Goal: Complete application form: Complete application form

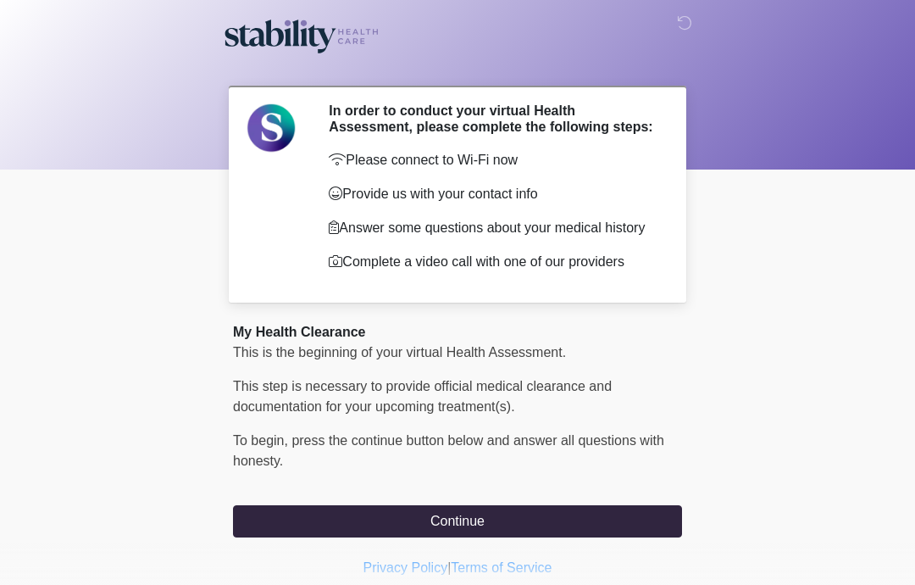
scroll to position [64, 0]
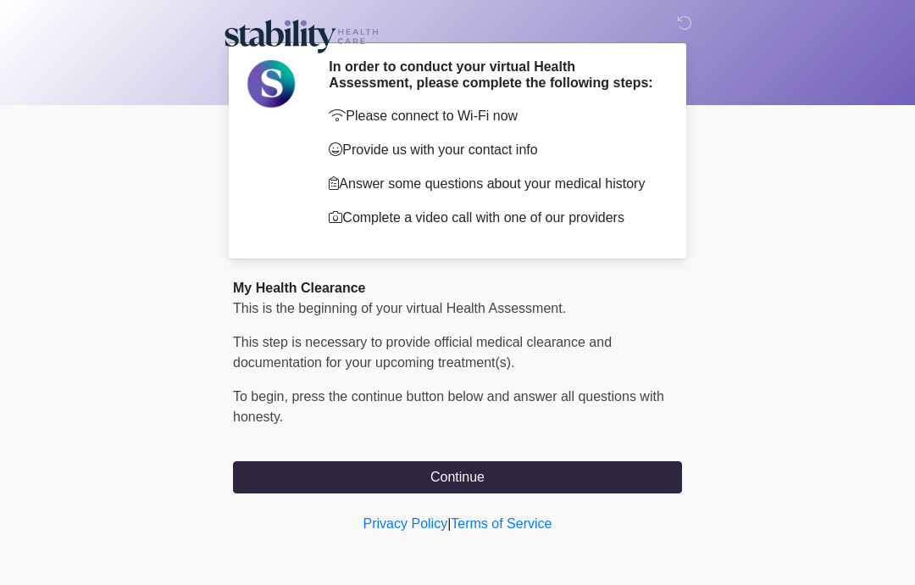
click at [519, 483] on button "Continue" at bounding box center [457, 477] width 449 height 32
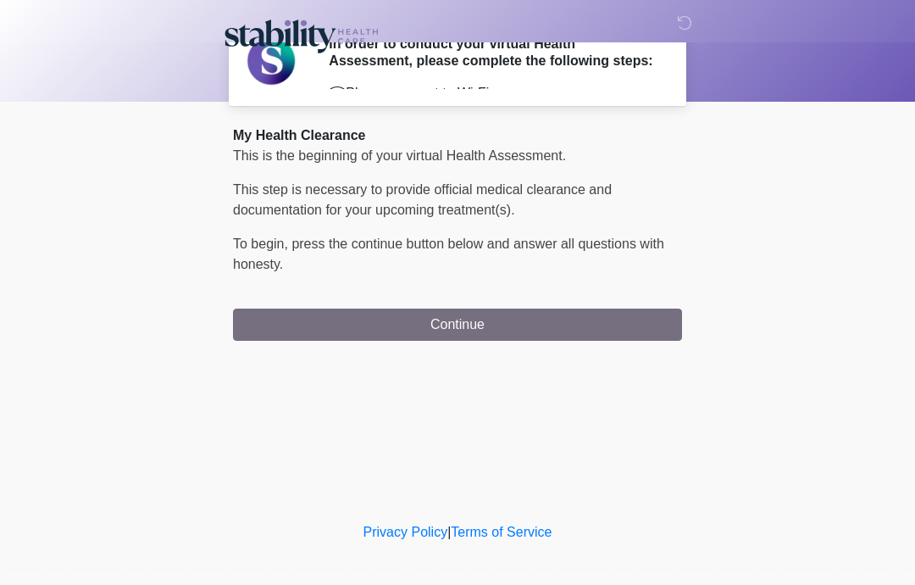
scroll to position [0, 0]
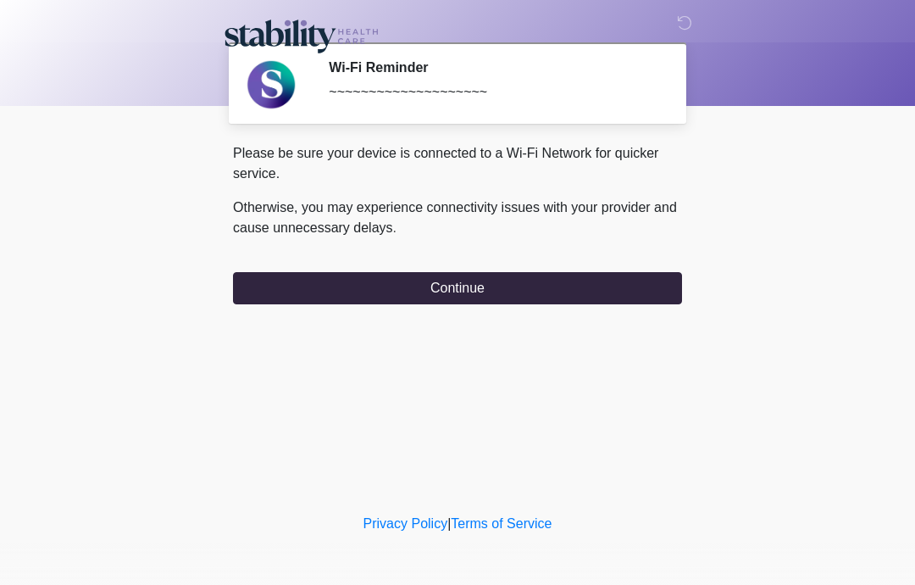
click at [513, 294] on button "Continue" at bounding box center [457, 288] width 449 height 32
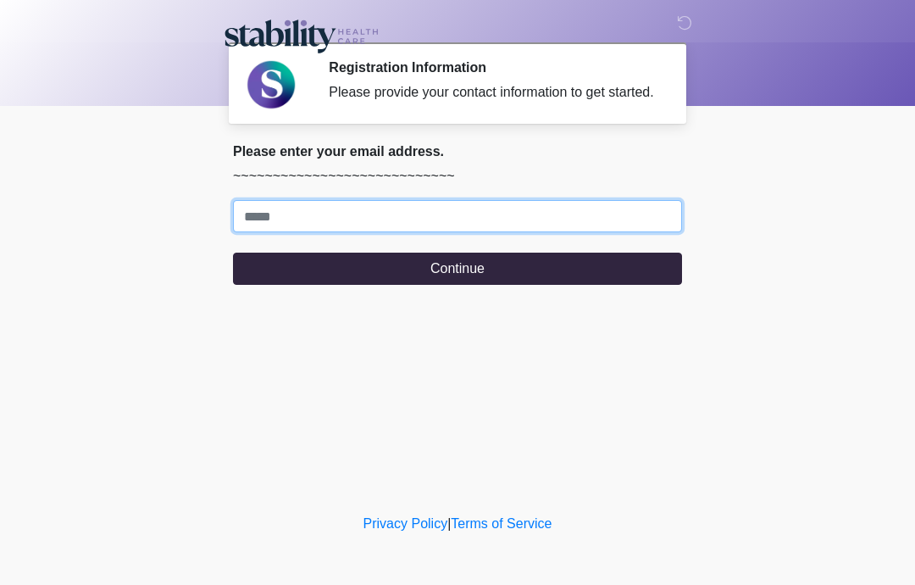
click at [428, 232] on input "Where should we email your response?" at bounding box center [457, 216] width 449 height 32
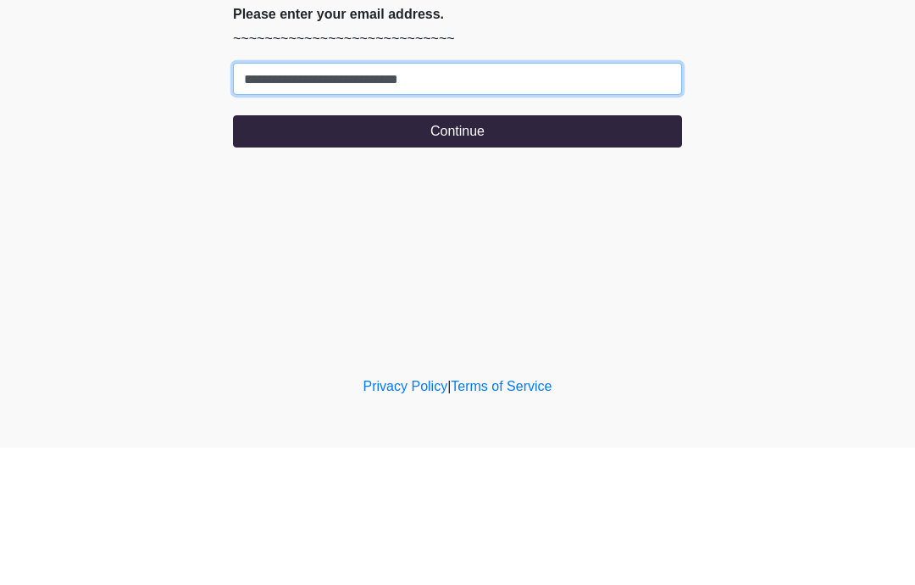
type input "**********"
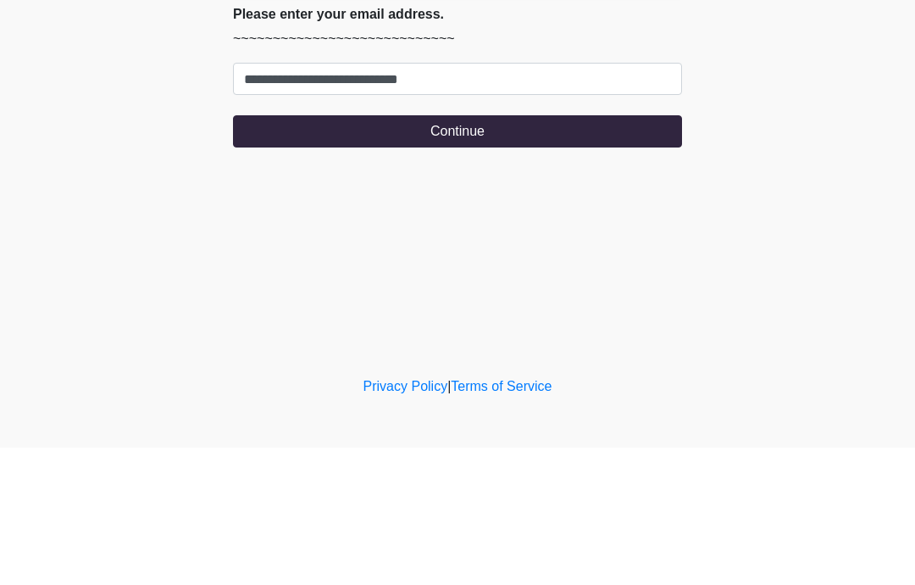
click at [438, 200] on form "**********" at bounding box center [457, 242] width 449 height 85
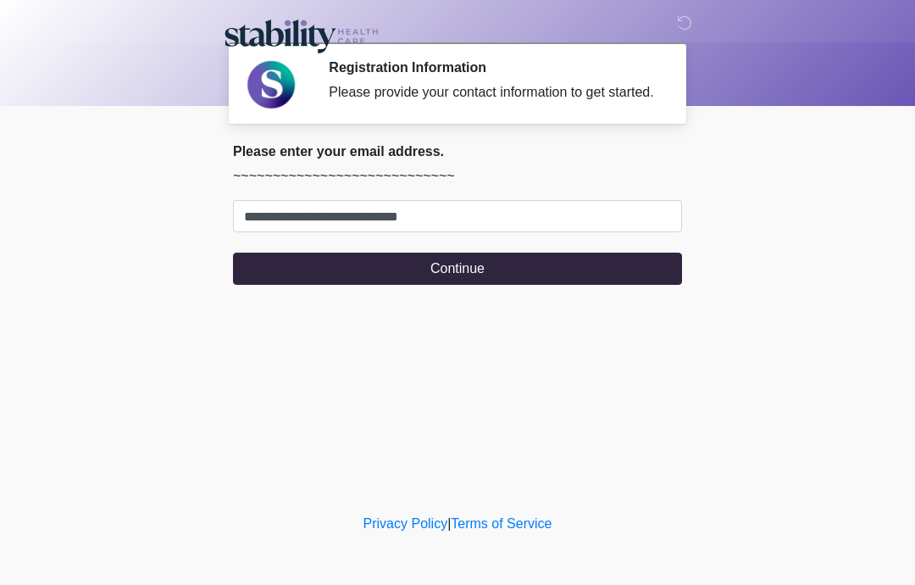
click at [456, 285] on button "Continue" at bounding box center [457, 269] width 449 height 32
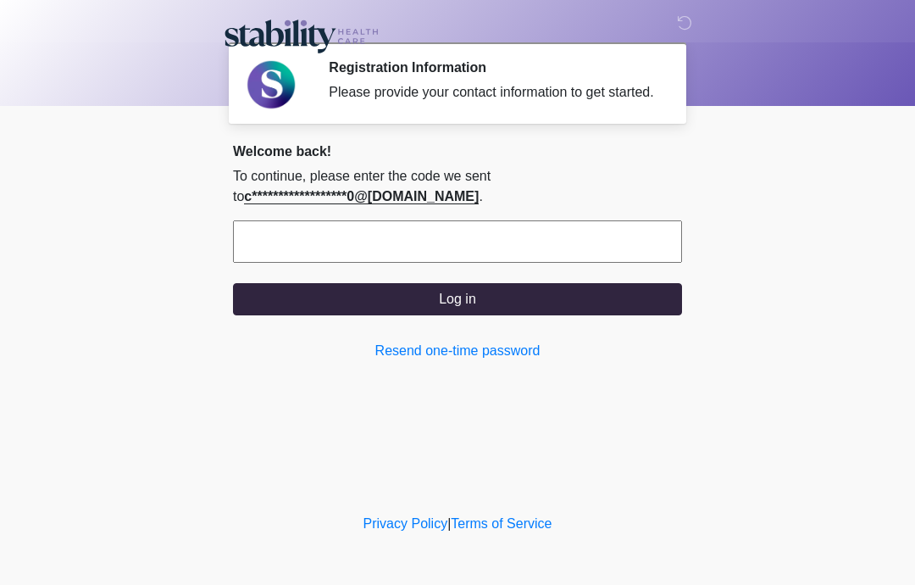
click at [421, 263] on input "text" at bounding box center [457, 241] width 449 height 42
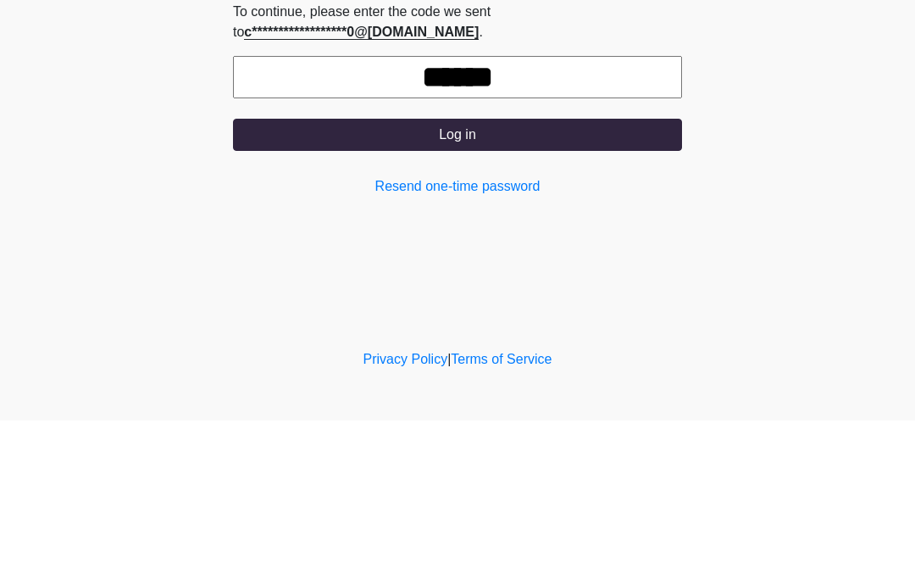
type input "******"
click at [480, 283] on button "Log in" at bounding box center [457, 299] width 449 height 32
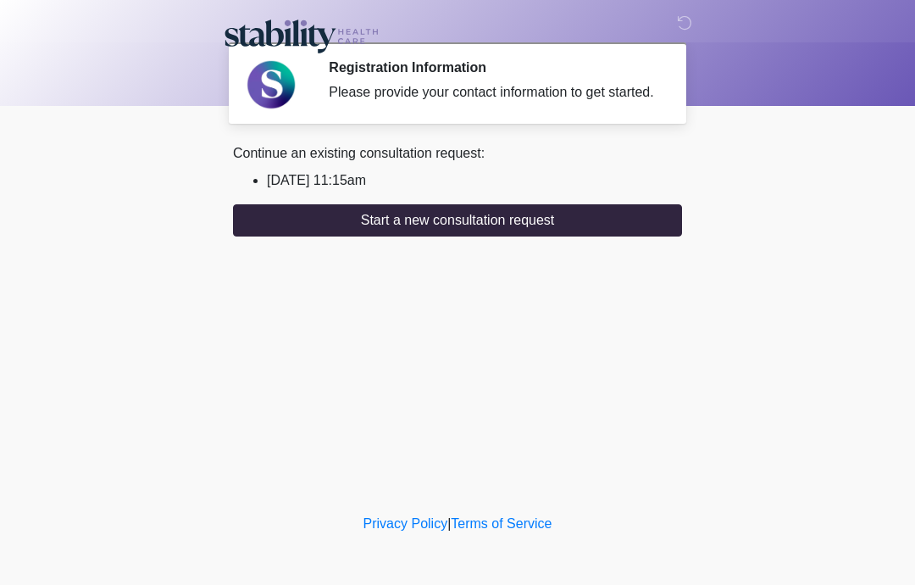
click at [452, 236] on button "Start a new consultation request" at bounding box center [457, 220] width 449 height 32
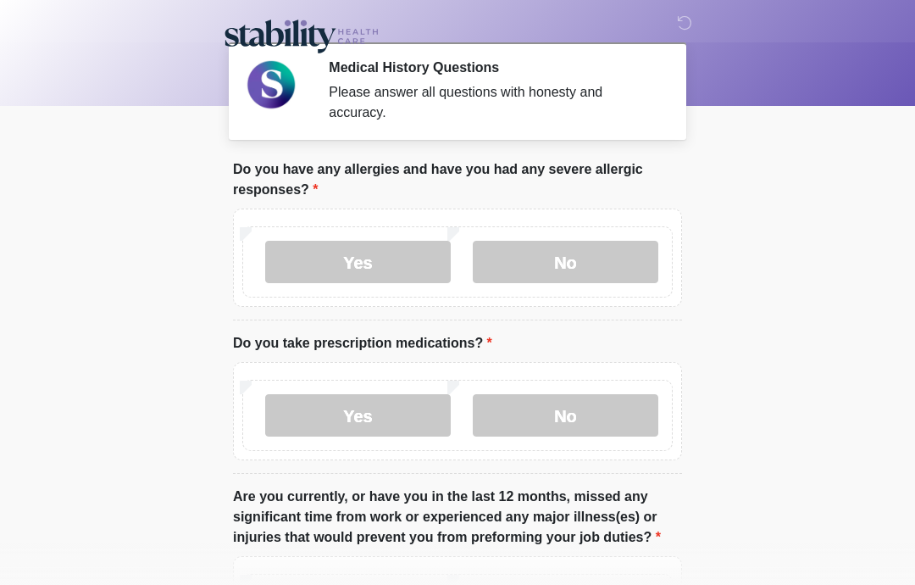
click at [592, 258] on label "No" at bounding box center [566, 262] width 186 height 42
click at [417, 422] on label "Yes" at bounding box center [358, 415] width 186 height 42
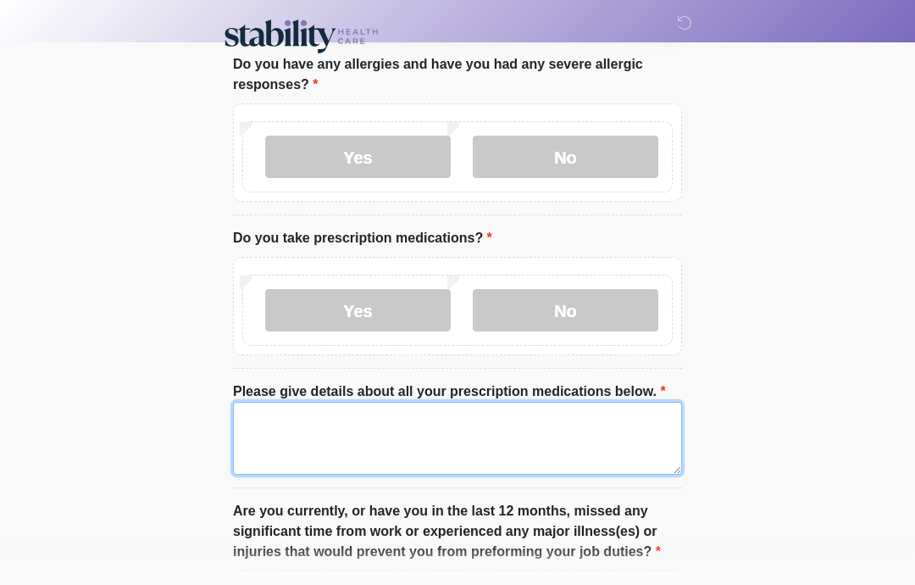
click at [429, 462] on textarea "Please give details about all your prescription medications below." at bounding box center [457, 438] width 449 height 73
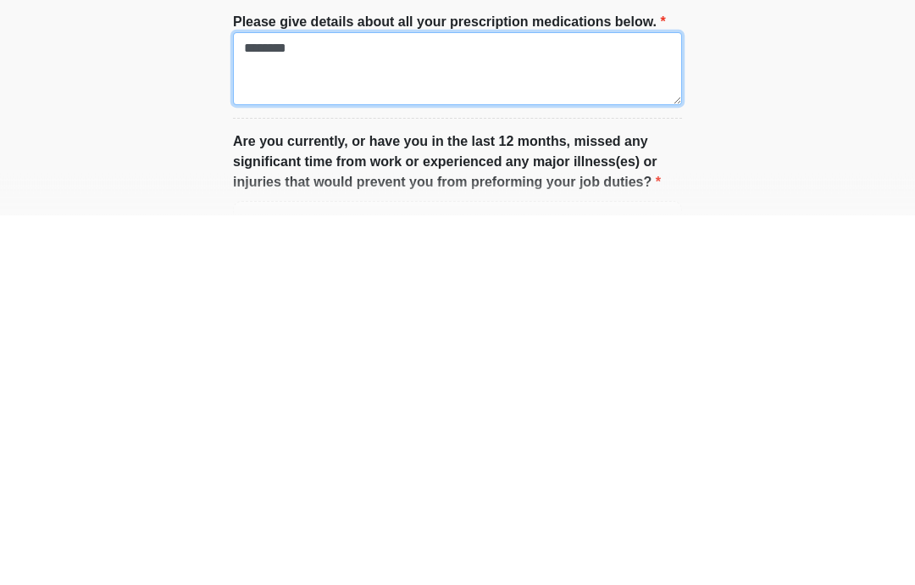
type textarea "********"
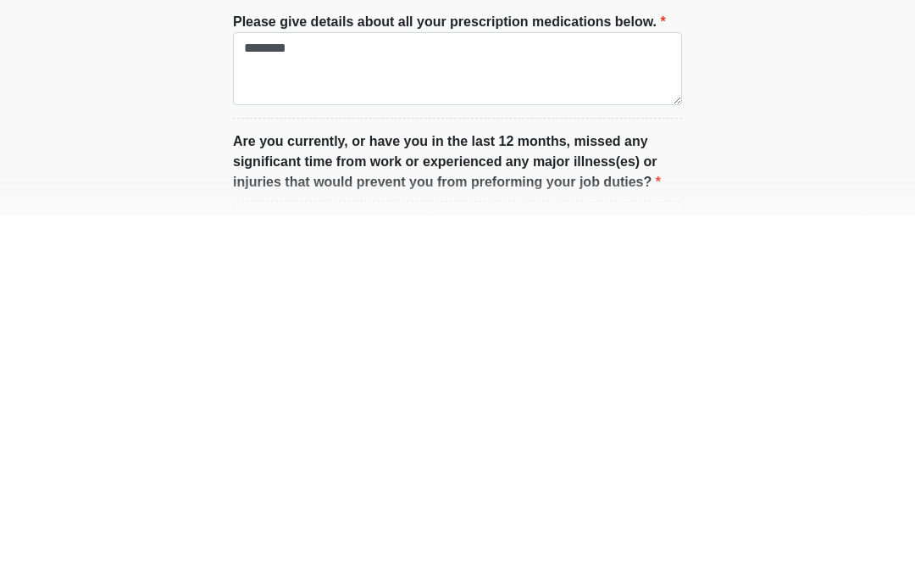
click at [774, 145] on html "‎ ‎ ‎ Medical History Questions Please answer all questions with honesty and ac…" at bounding box center [457, 188] width 915 height 585
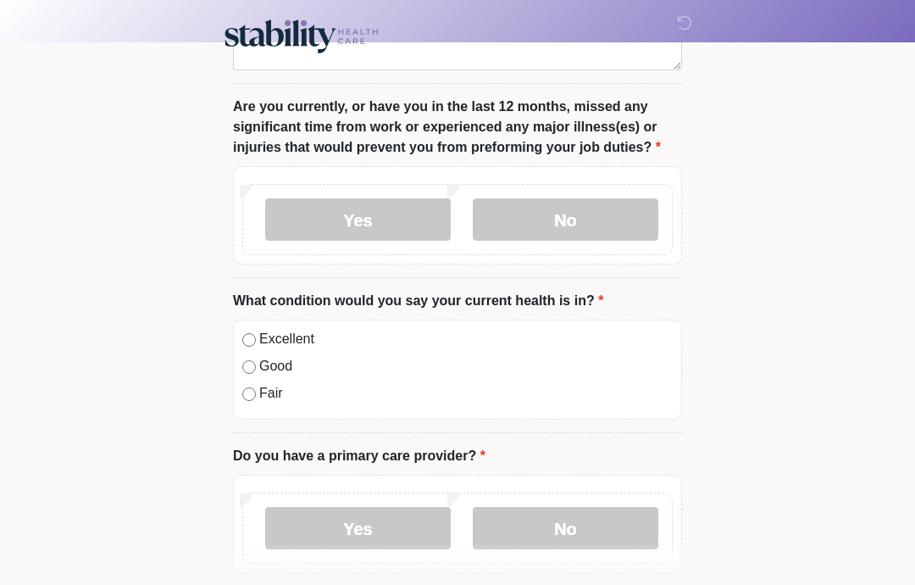
scroll to position [513, 0]
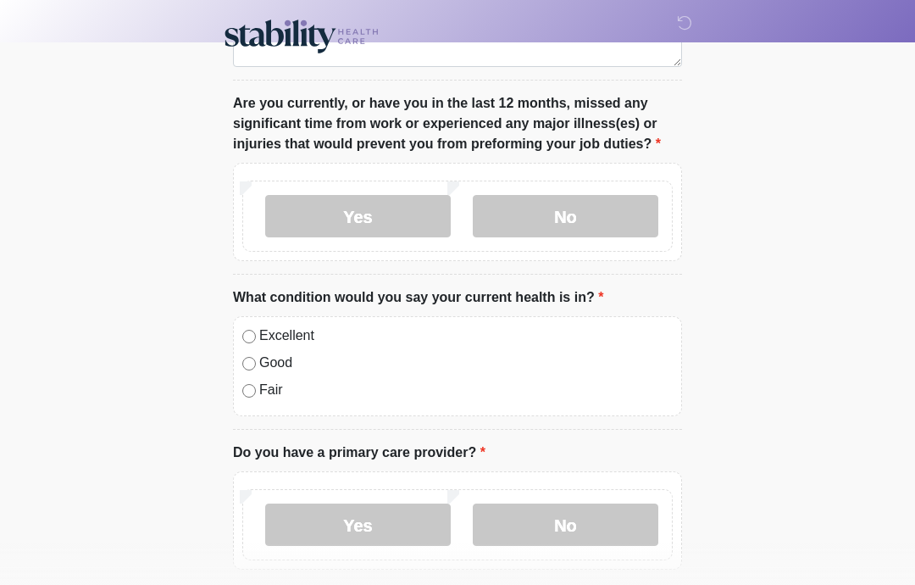
click at [565, 225] on label "No" at bounding box center [566, 216] width 186 height 42
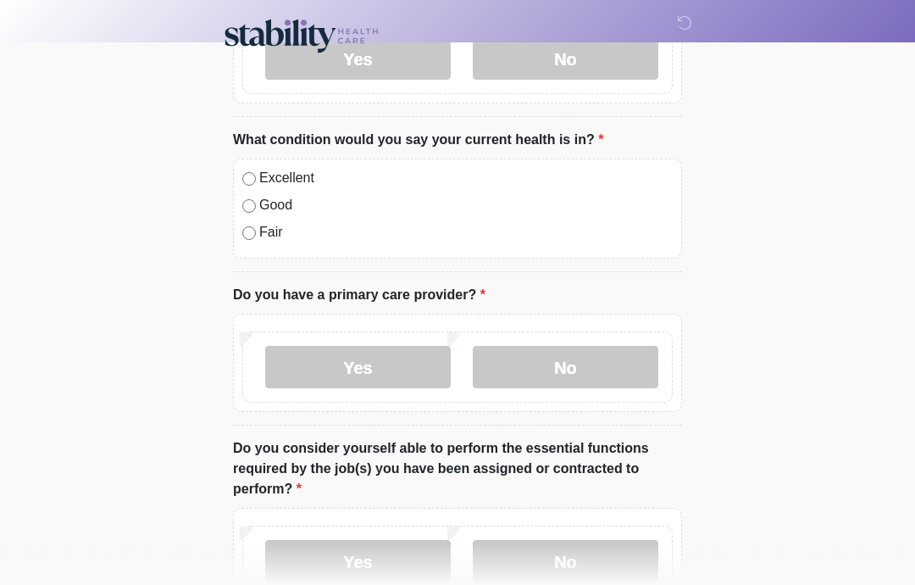
scroll to position [674, 0]
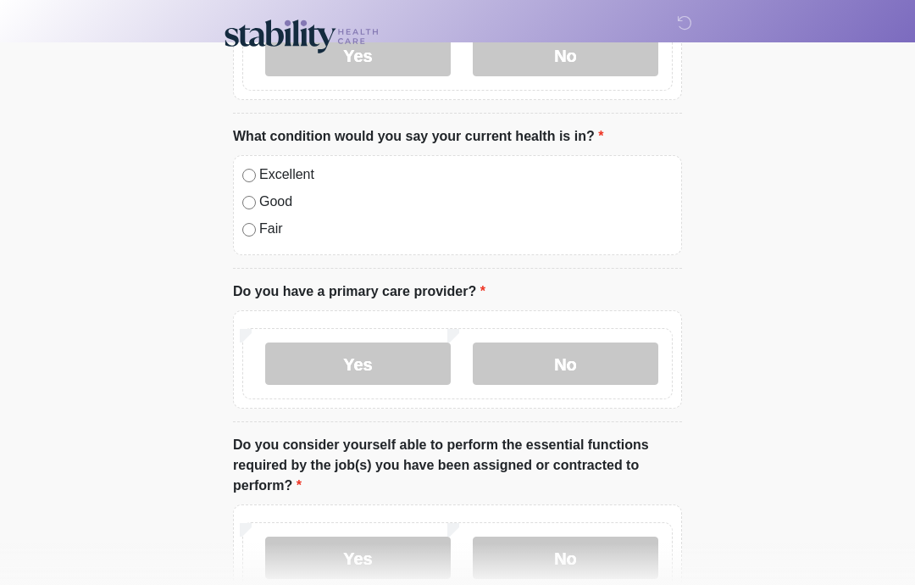
click at [554, 367] on label "No" at bounding box center [566, 363] width 186 height 42
click at [377, 381] on label "Yes" at bounding box center [358, 363] width 186 height 42
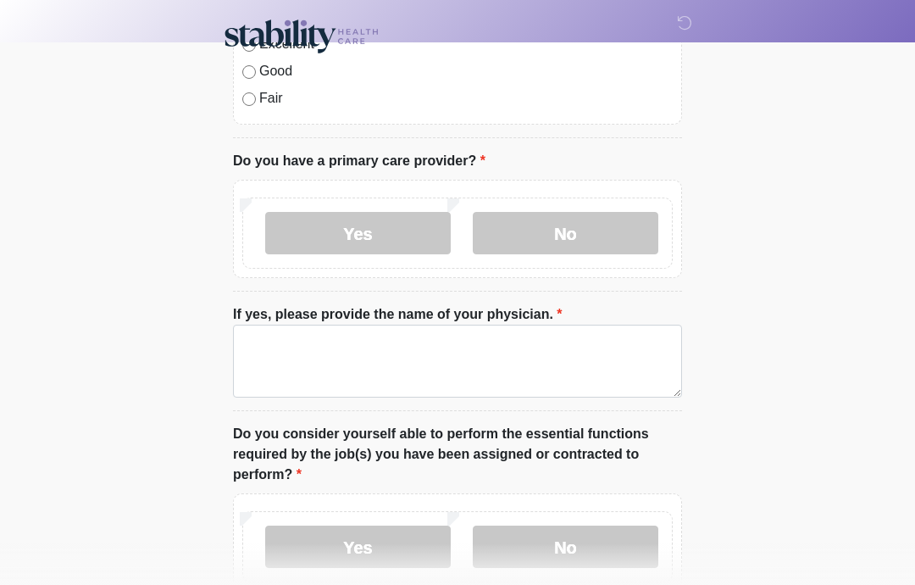
scroll to position [805, 0]
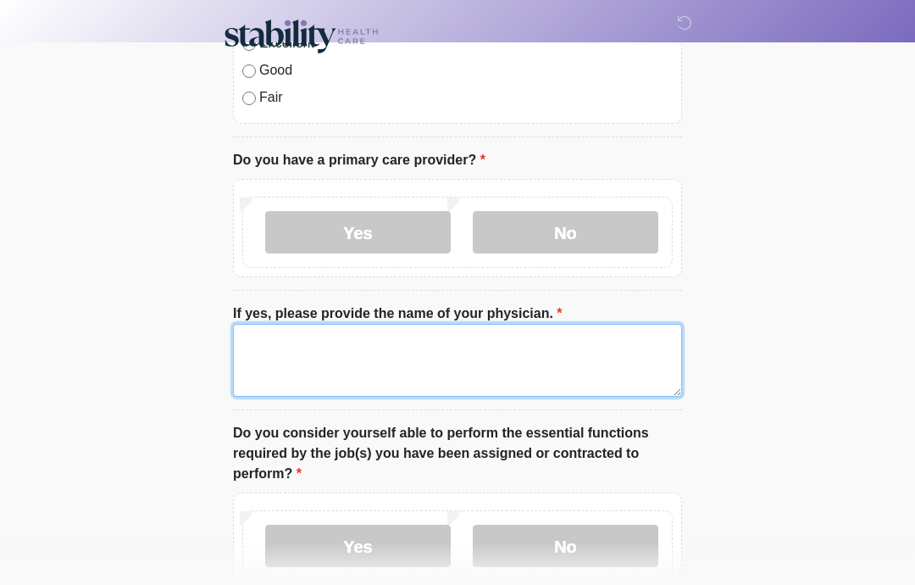
click at [361, 366] on textarea "If yes, please provide the name of your physician." at bounding box center [457, 360] width 449 height 73
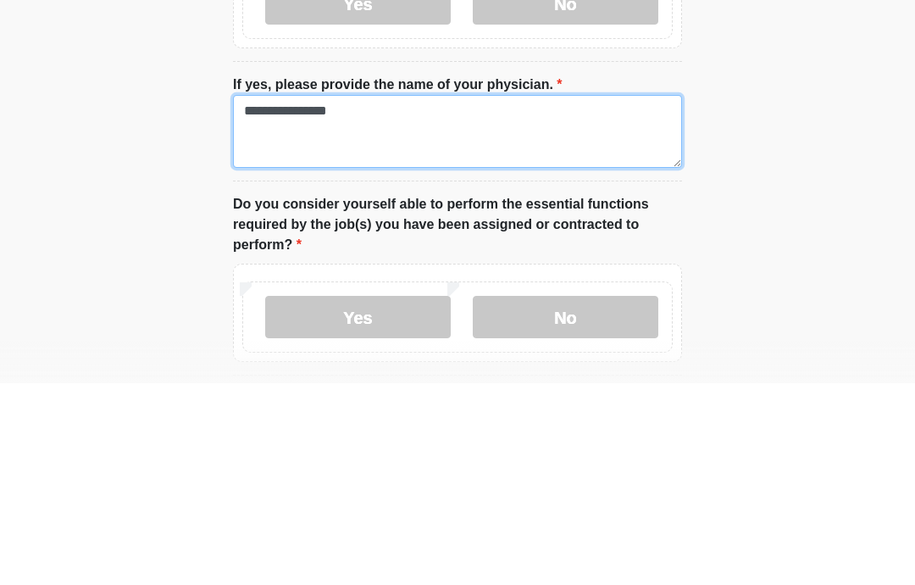
scroll to position [835, 0]
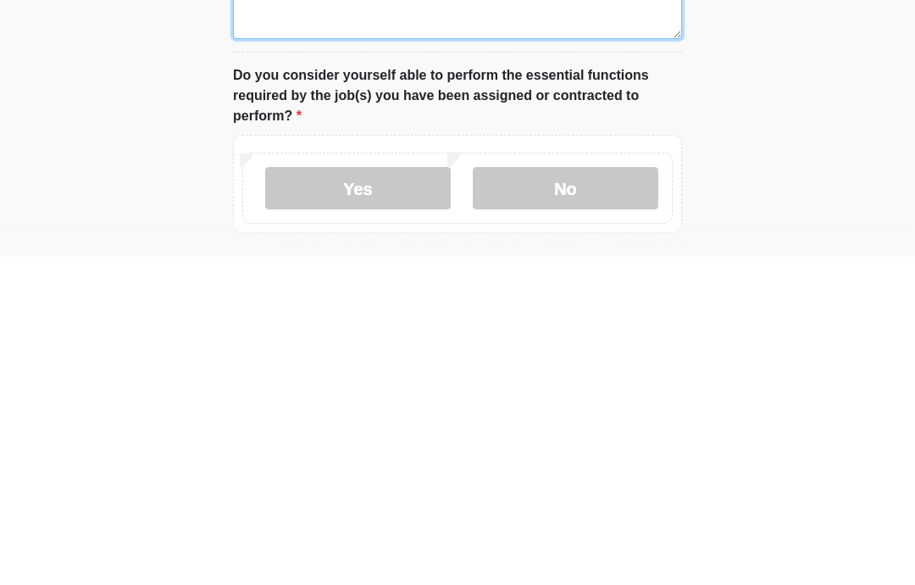
type textarea "**********"
click at [369, 495] on label "Yes" at bounding box center [358, 516] width 186 height 42
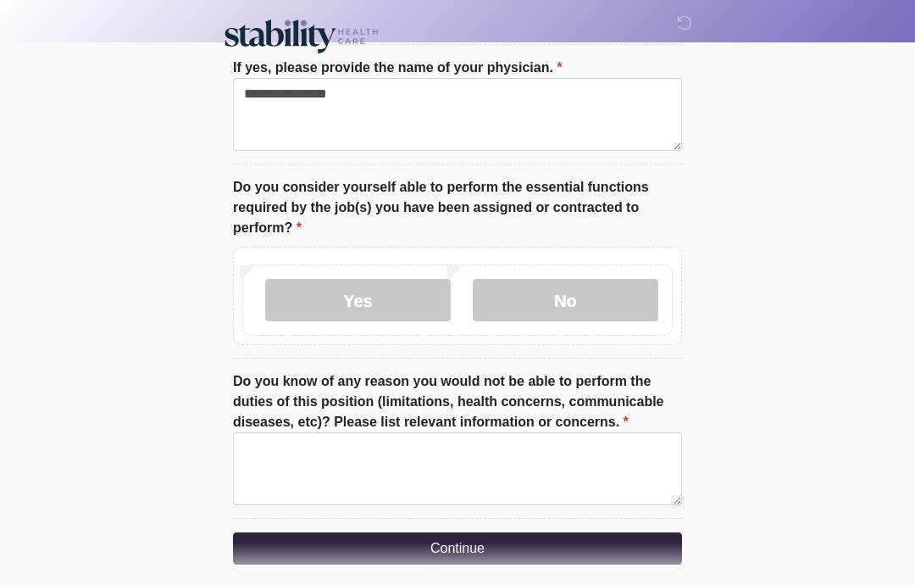
scroll to position [1119, 0]
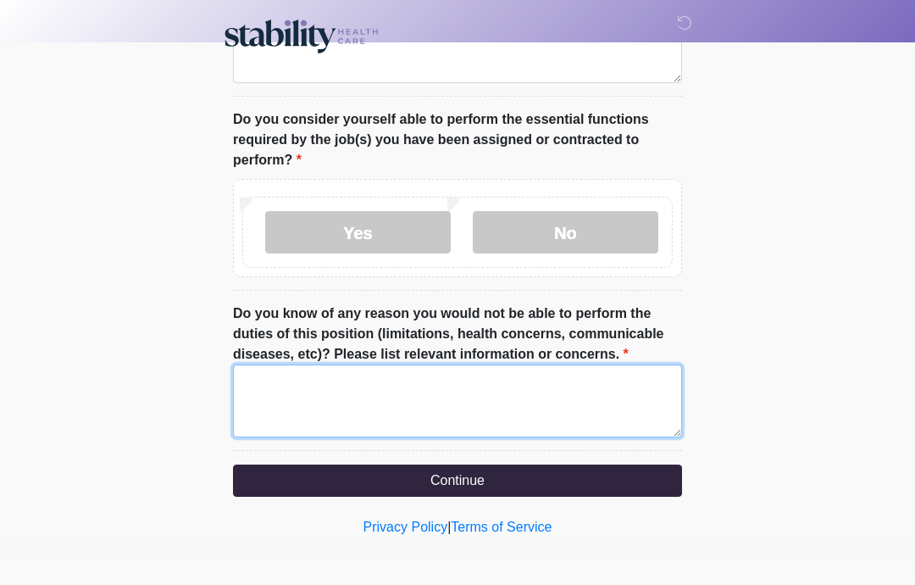
click at [406, 409] on textarea "Do you know of any reason you would not be able to perform the duties of this p…" at bounding box center [457, 400] width 449 height 73
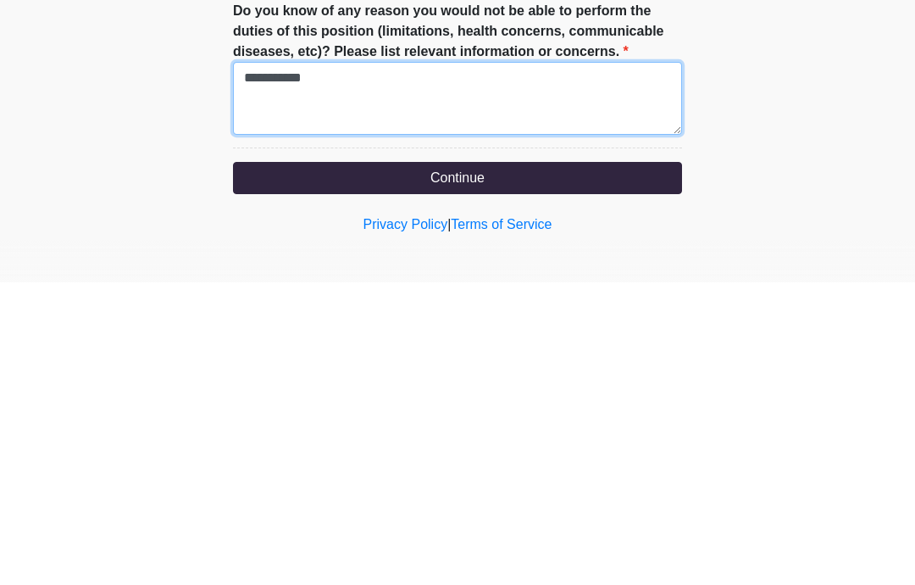
type textarea "**********"
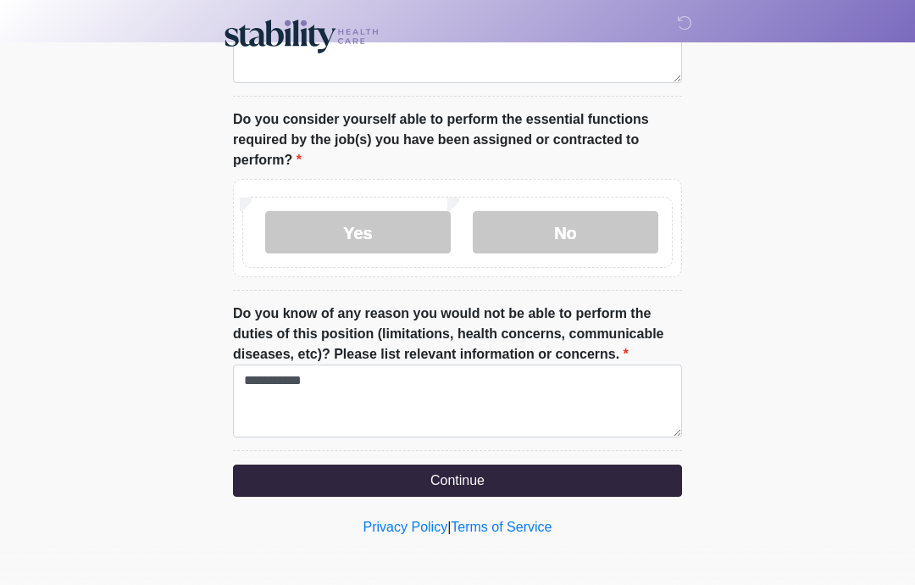
click at [434, 478] on button "Continue" at bounding box center [457, 480] width 449 height 32
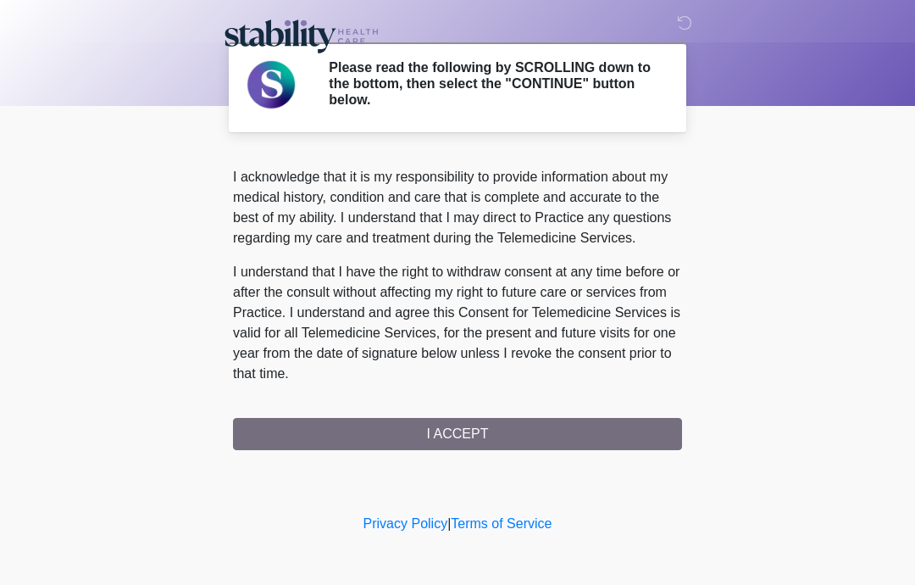
scroll to position [1036, 0]
click at [510, 447] on button "I ACCEPT" at bounding box center [457, 434] width 449 height 32
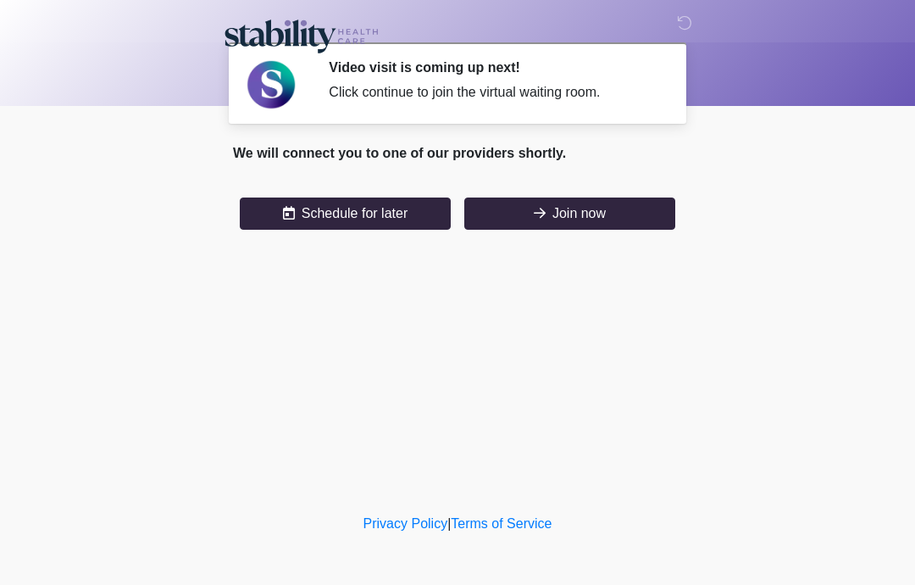
click at [550, 227] on button "Join now" at bounding box center [569, 213] width 211 height 32
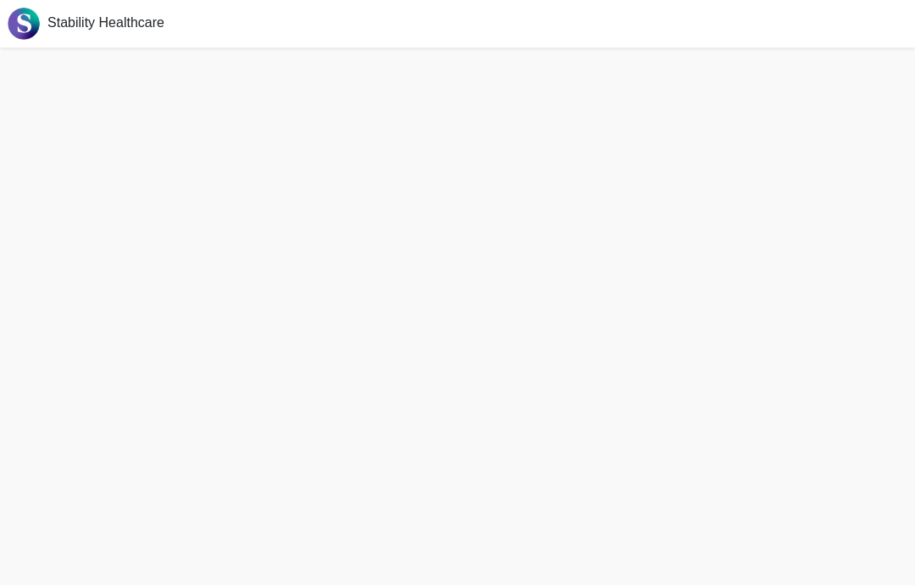
scroll to position [73, 0]
